Goal: Find specific page/section: Find specific page/section

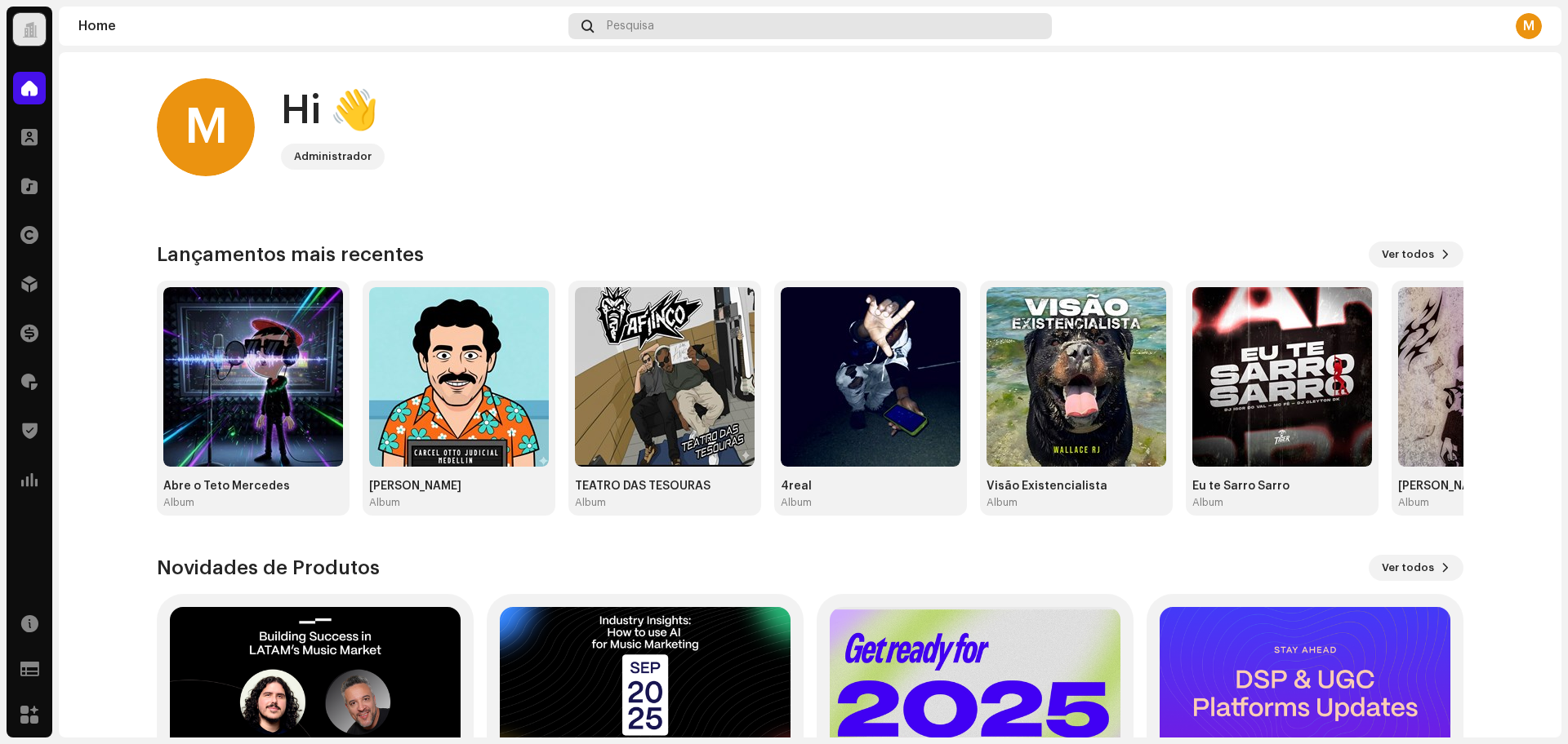
click at [647, 16] on div "Pesquisa" at bounding box center [810, 26] width 483 height 26
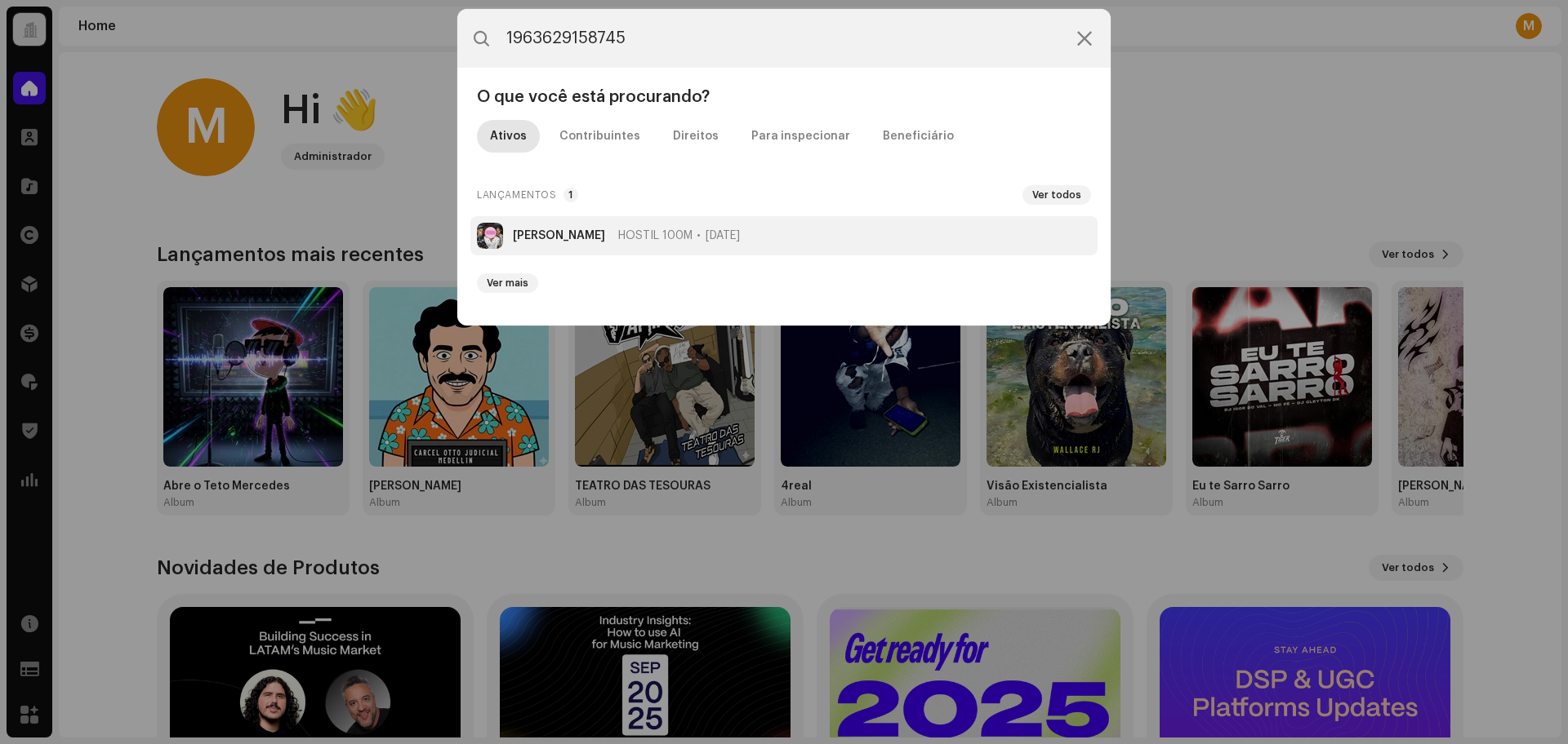
type input "1963629158745"
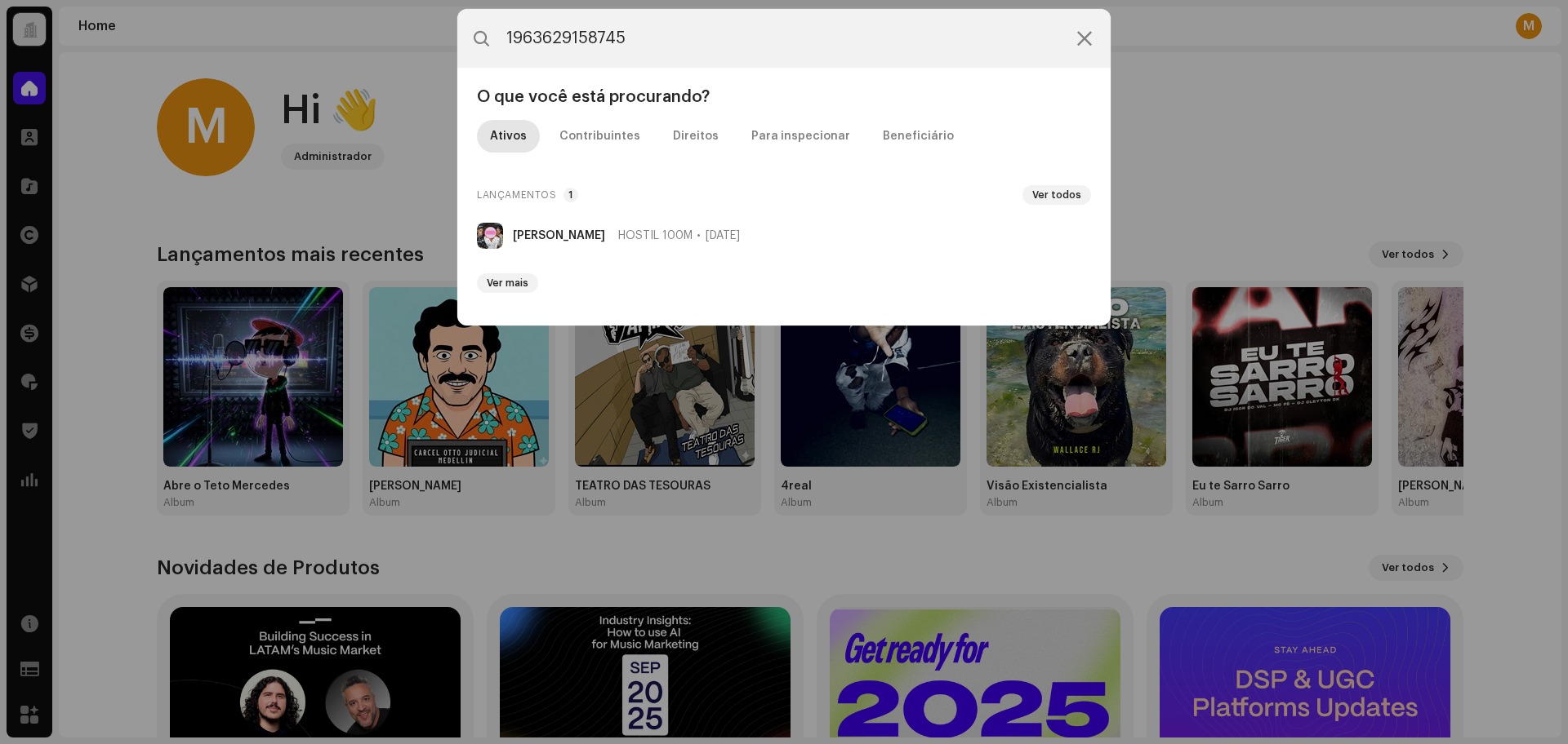
click at [611, 227] on li "GARINA ACUSTINO HOSTIL 100M [DATE]" at bounding box center [784, 236] width 627 height 39
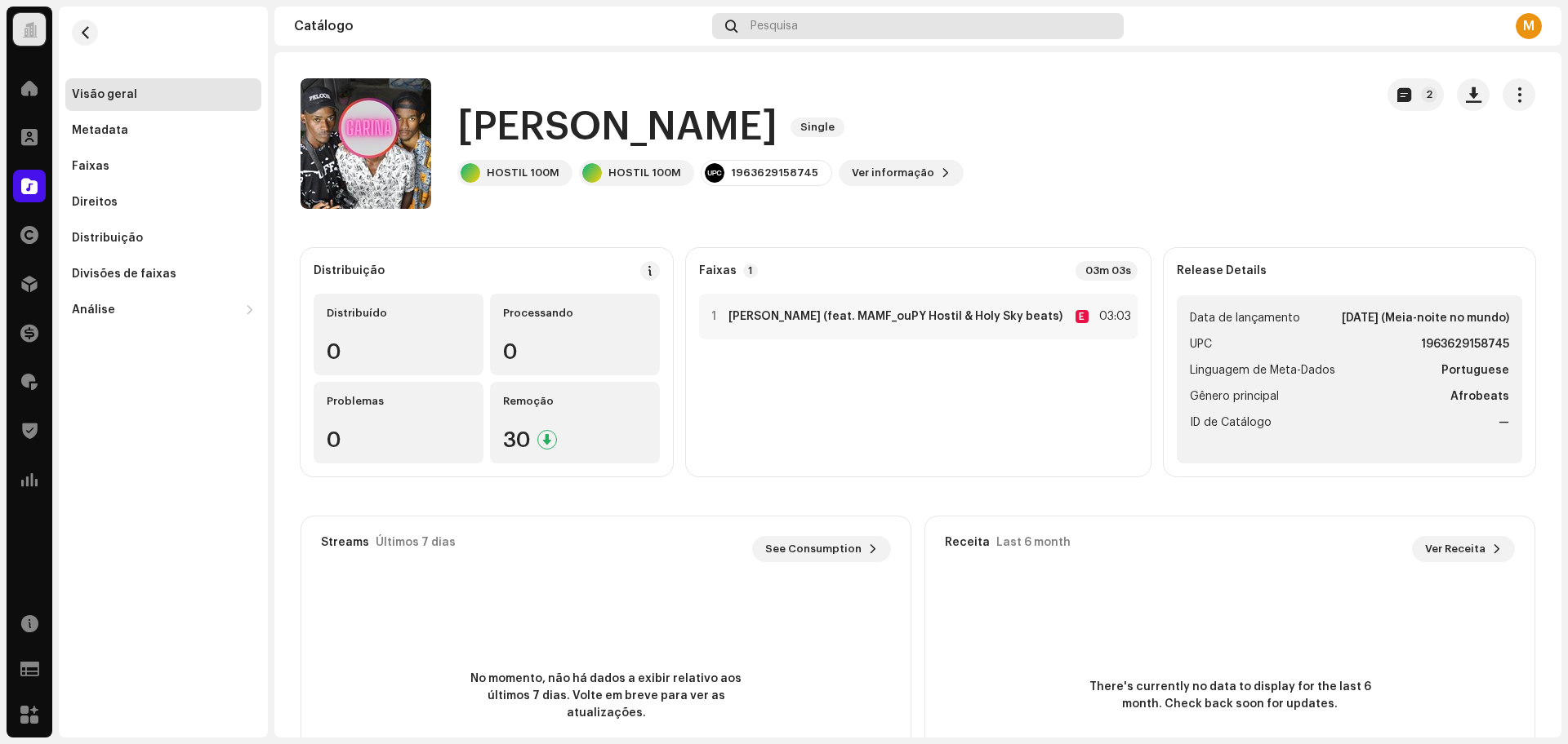
click at [838, 27] on div "Pesquisa" at bounding box center [917, 26] width 411 height 26
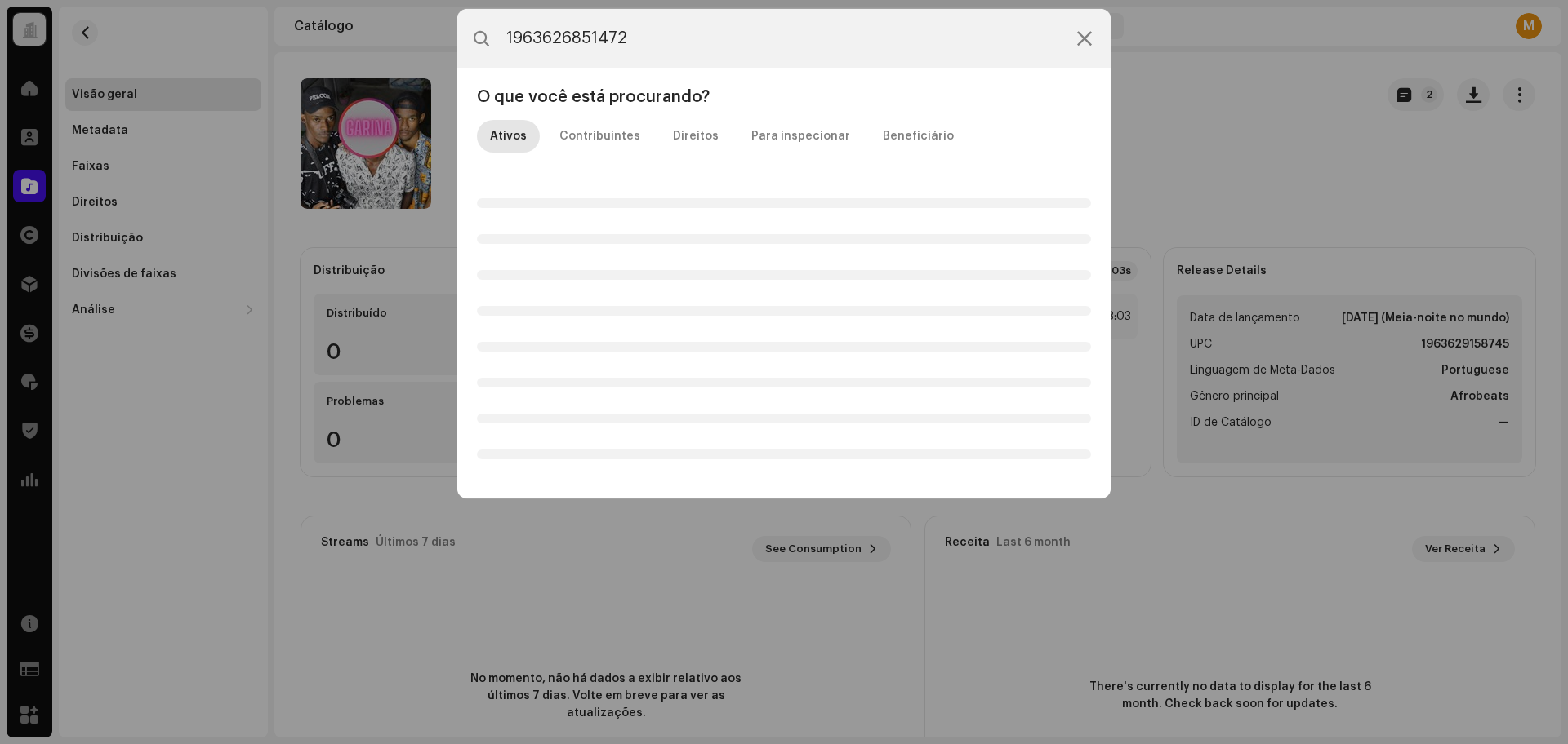
type input "1963626851472"
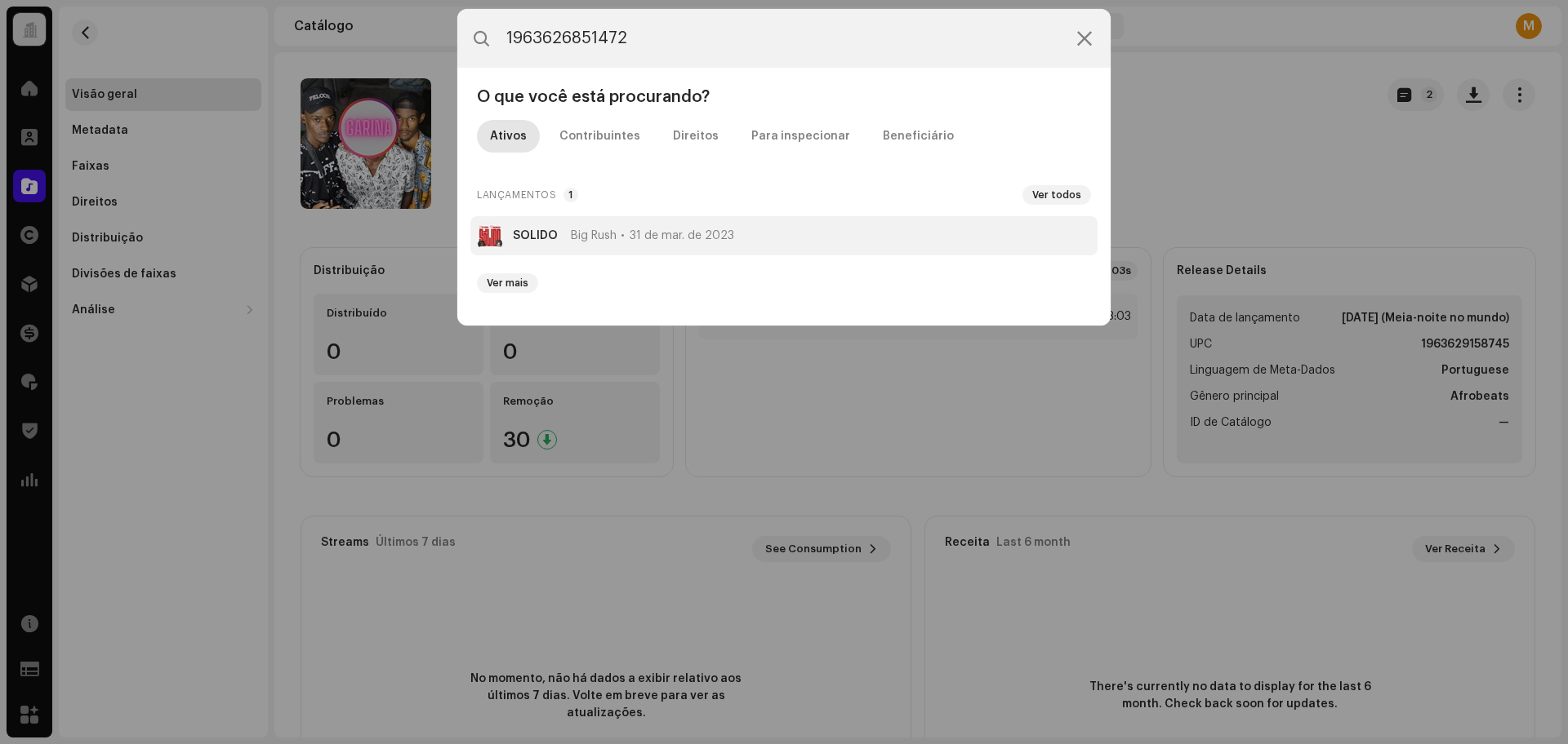
click at [684, 221] on li "SÓLIDO Big Rush [DATE]" at bounding box center [784, 236] width 627 height 39
